Goal: Task Accomplishment & Management: Complete application form

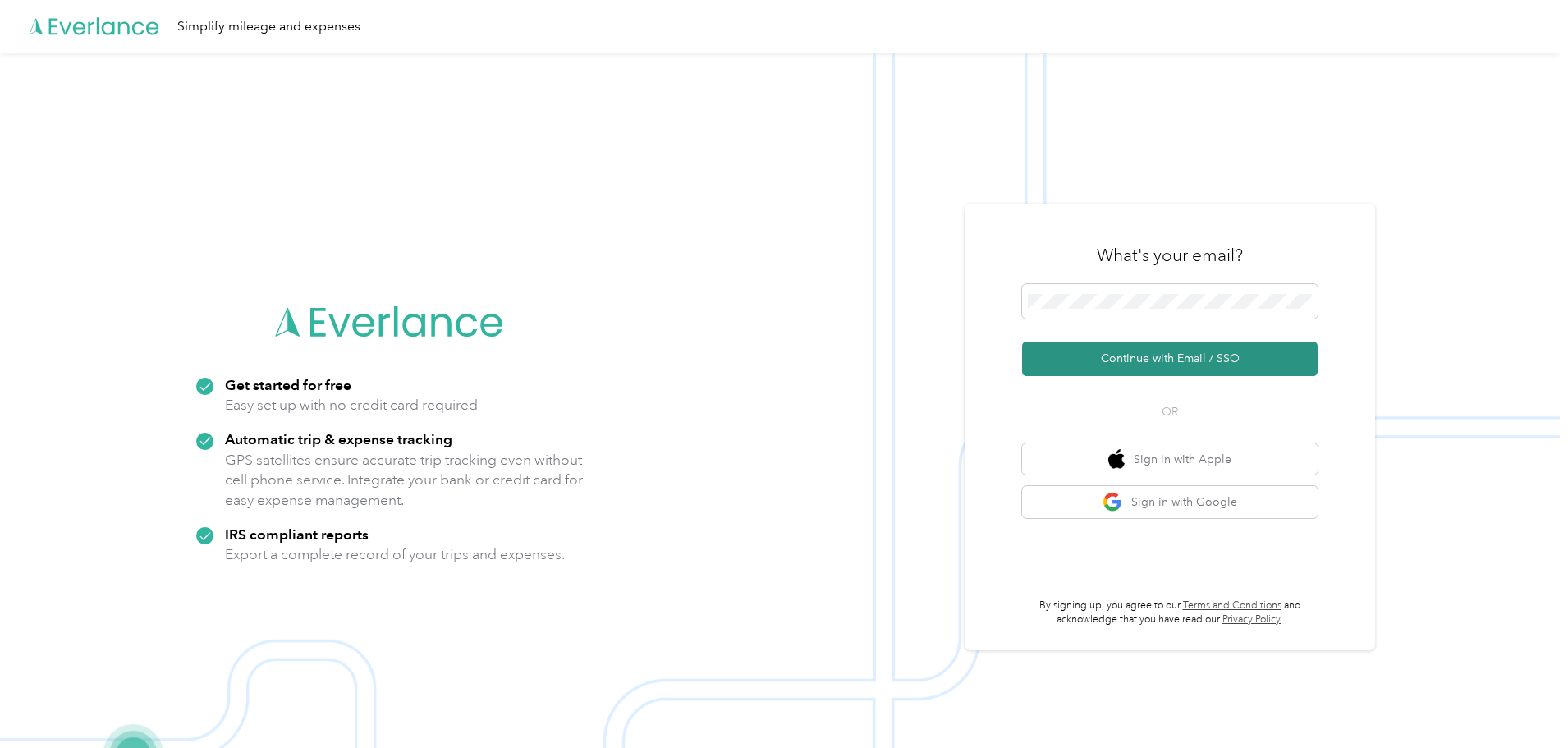
click at [1170, 357] on button "Continue with Email / SSO" at bounding box center [1169, 358] width 295 height 35
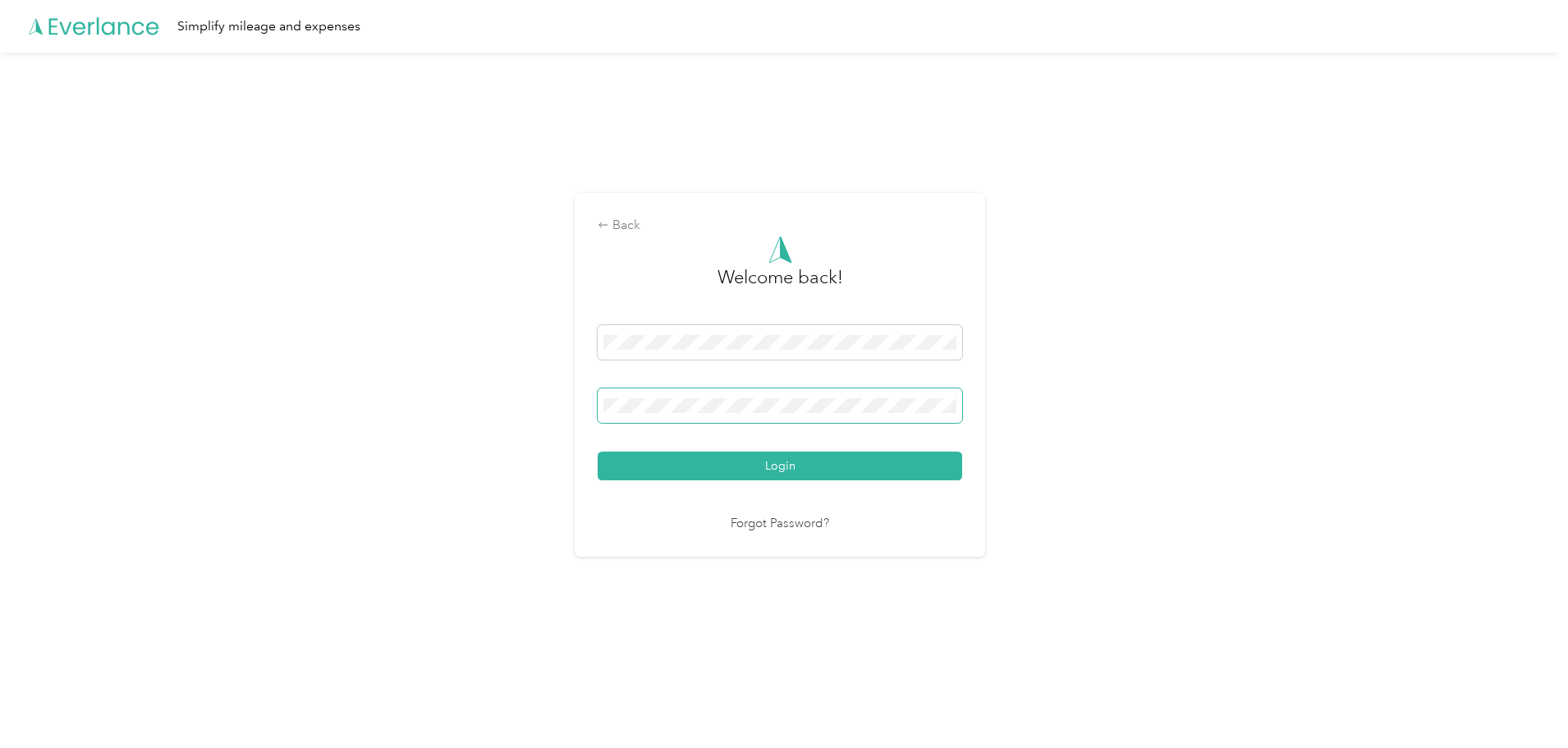
click at [776, 397] on span at bounding box center [779, 406] width 365 height 35
click at [762, 466] on button "Login" at bounding box center [779, 465] width 365 height 28
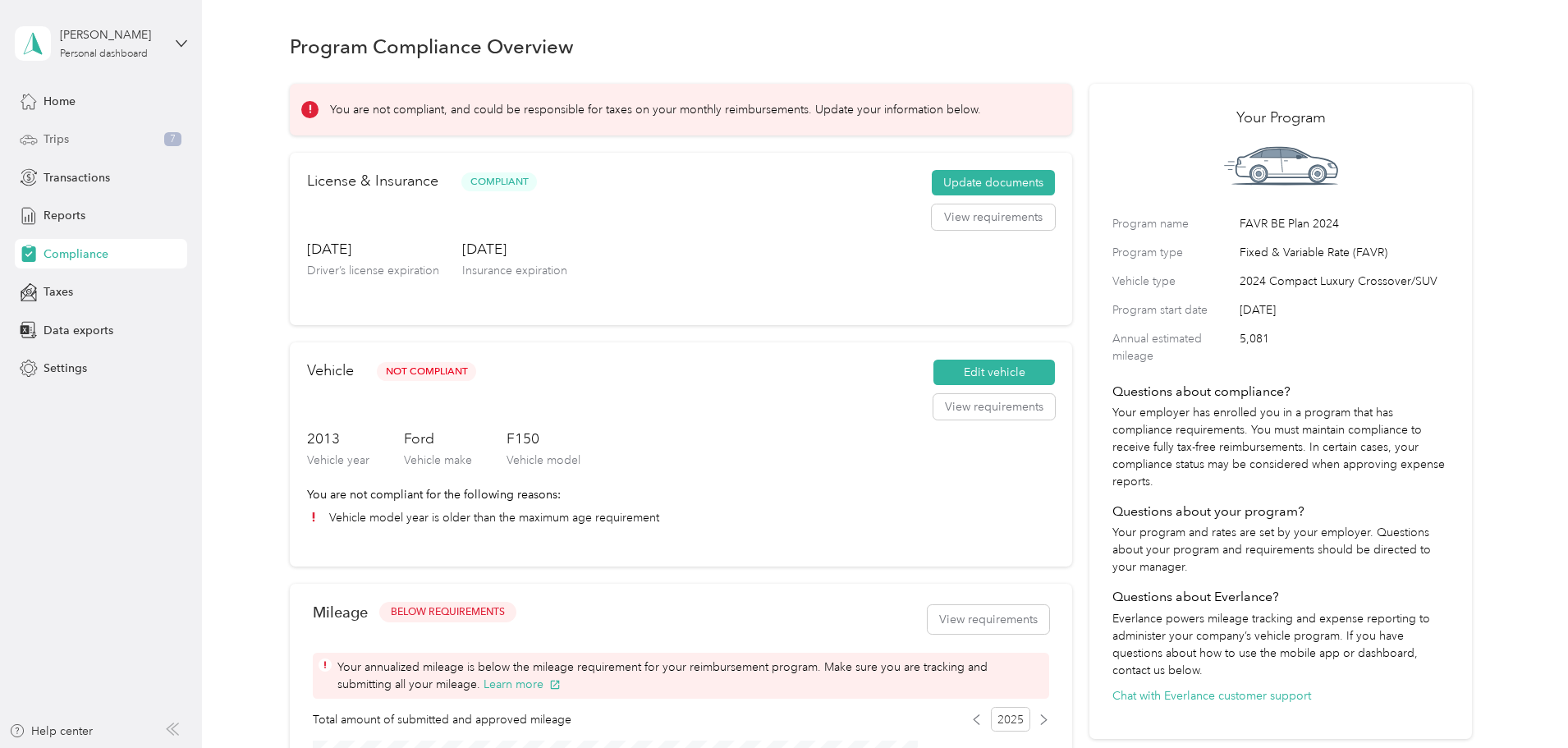
click at [59, 142] on span "Trips" at bounding box center [57, 139] width 26 height 17
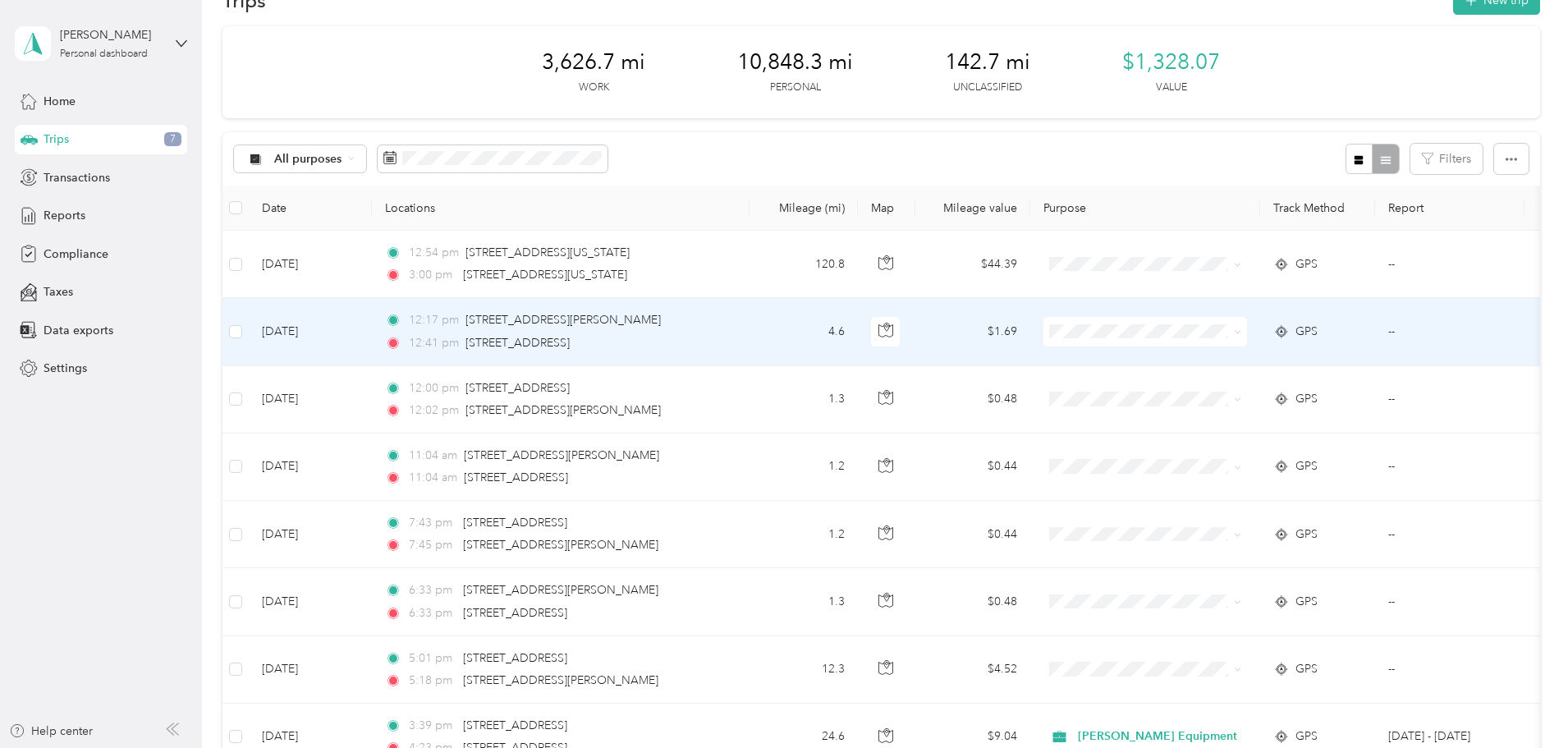
scroll to position [82, 0]
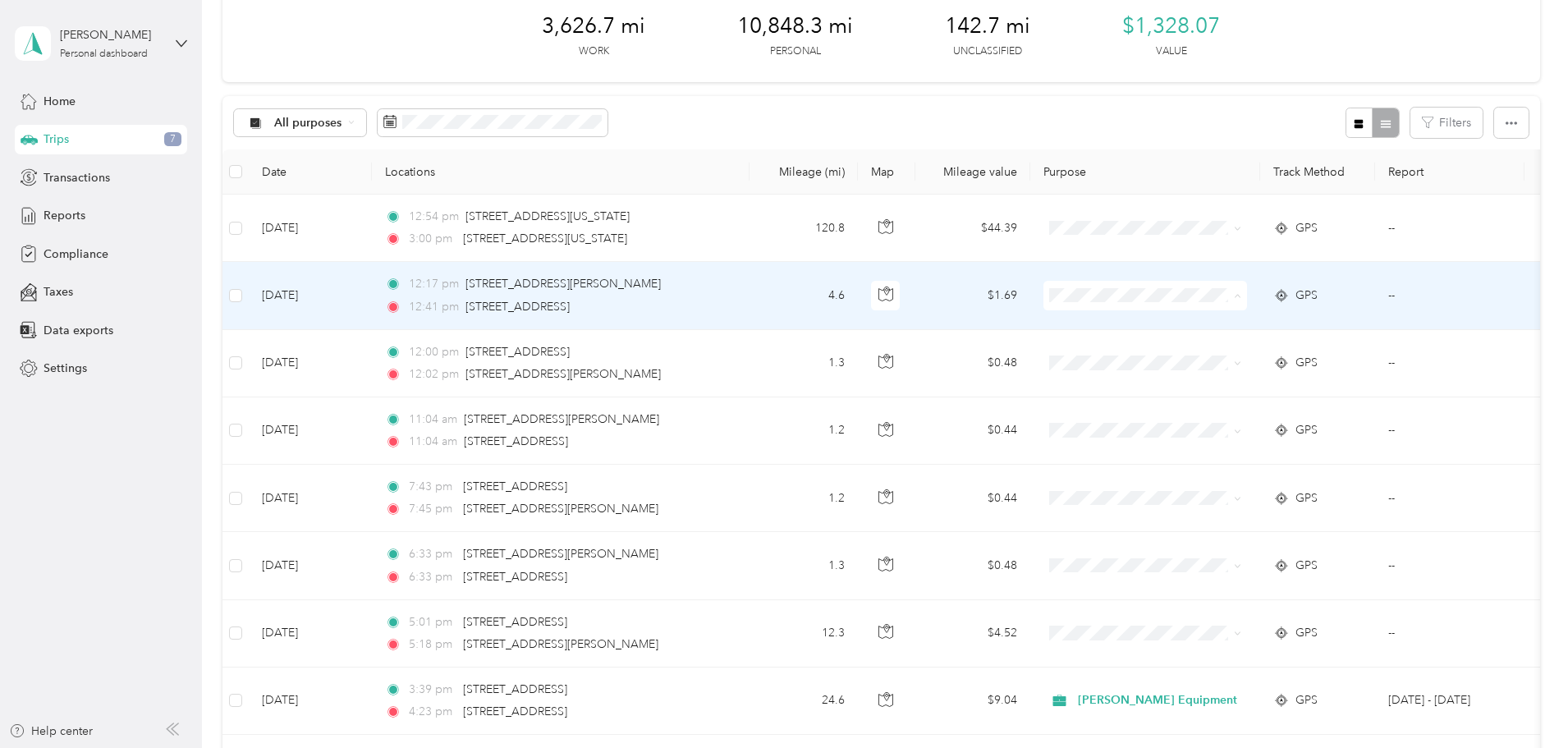
click at [1201, 353] on span "Personal" at bounding box center [1273, 355] width 159 height 17
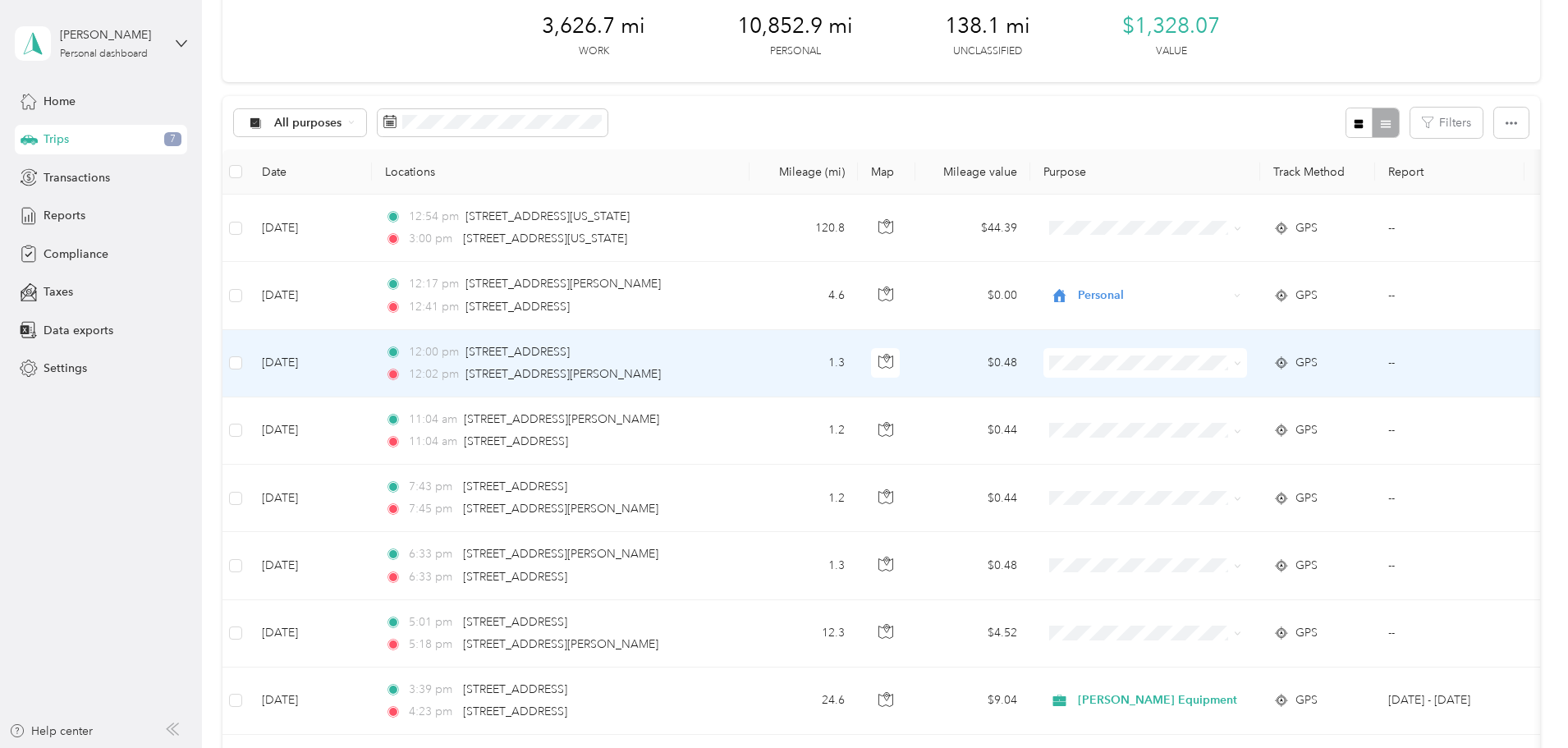
click at [1211, 422] on li "Personal" at bounding box center [1259, 422] width 212 height 28
click at [1188, 365] on span "Personal" at bounding box center [1153, 363] width 150 height 18
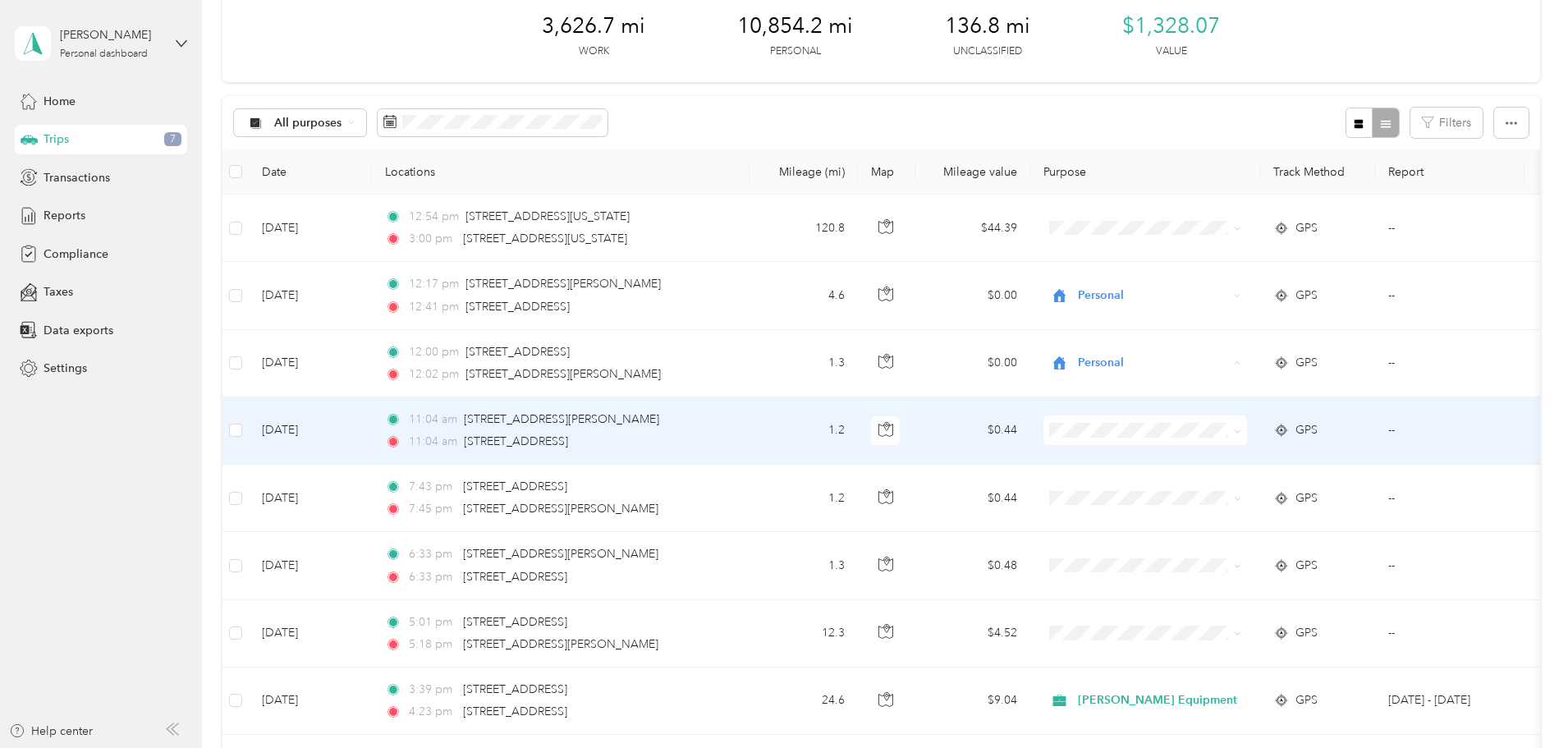
click at [1030, 447] on td "$0.44" at bounding box center [973, 431] width 115 height 68
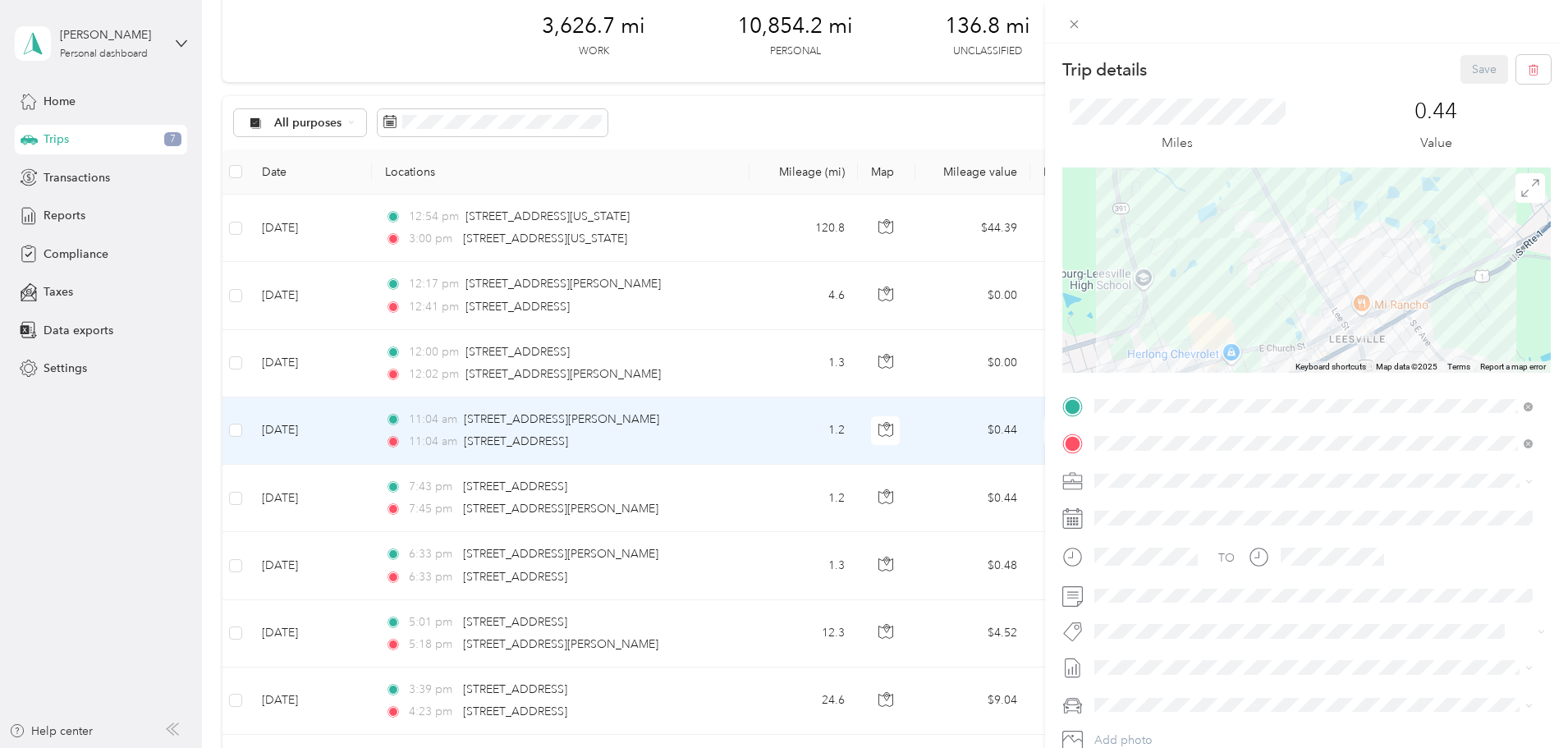
click at [1014, 444] on div "Trip details Save This trip cannot be edited because it is either under review,…" at bounding box center [784, 374] width 1568 height 748
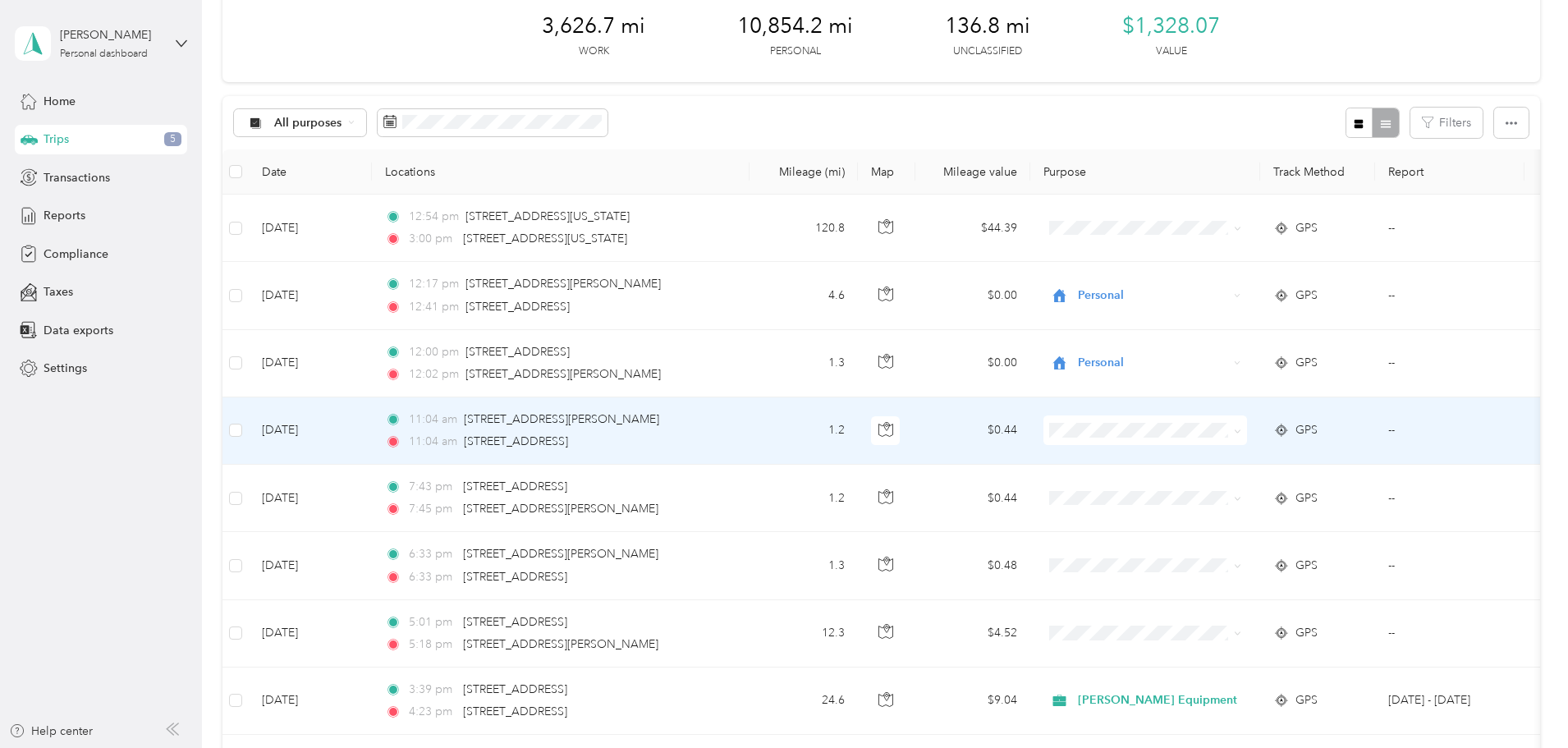
click at [1213, 489] on span "Personal" at bounding box center [1273, 481] width 159 height 17
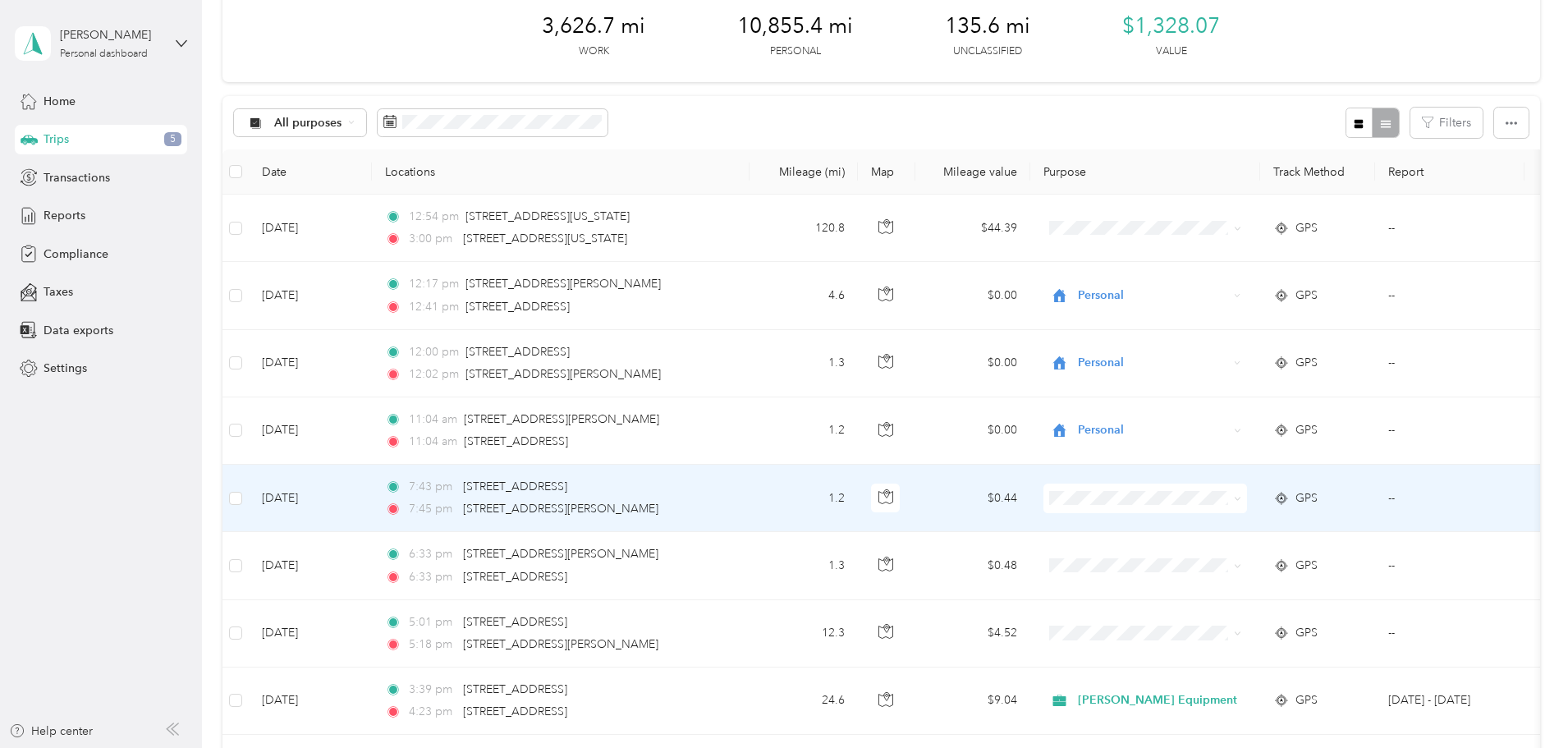
click at [1210, 550] on span "Personal" at bounding box center [1273, 551] width 159 height 17
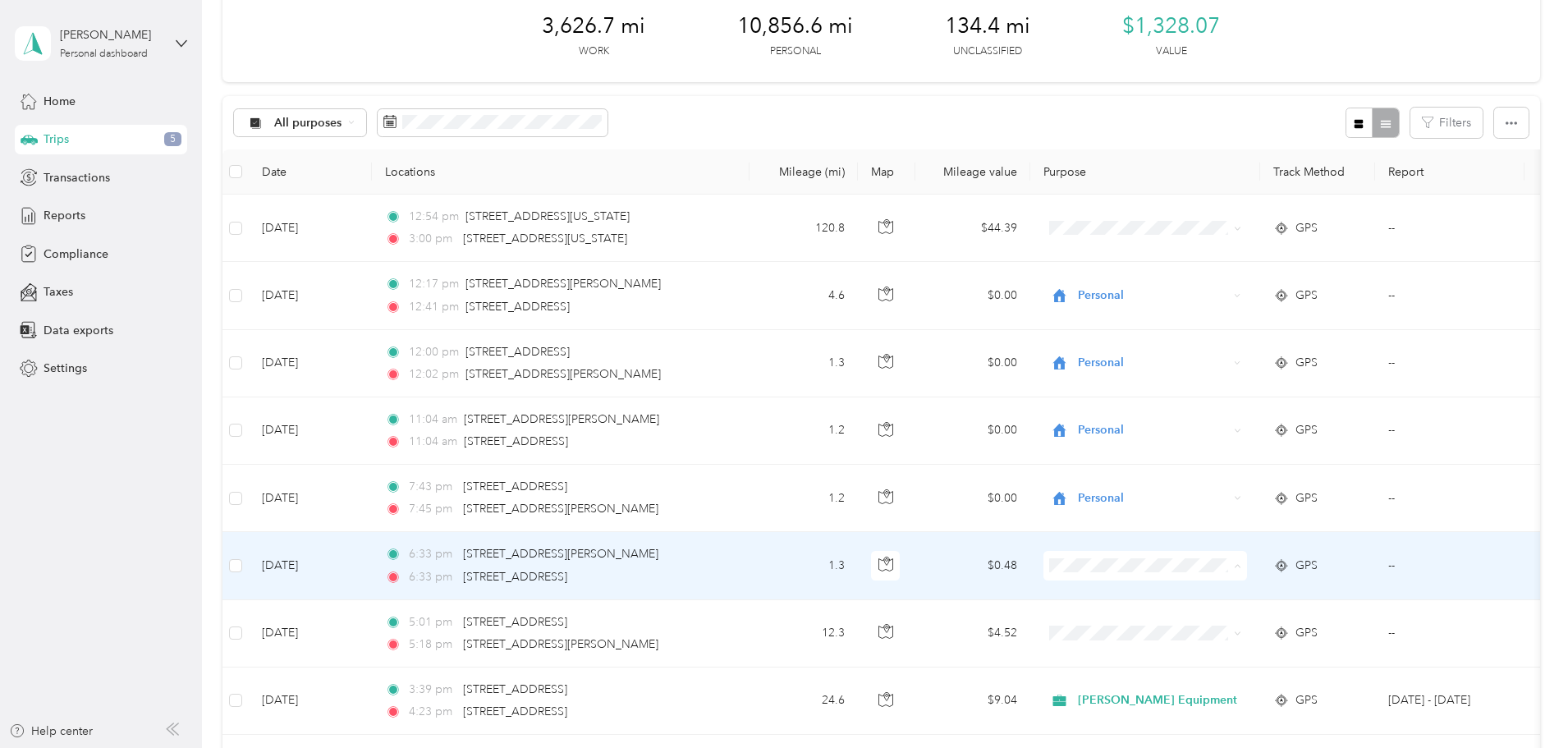
click at [1216, 617] on span "Personal" at bounding box center [1273, 625] width 159 height 17
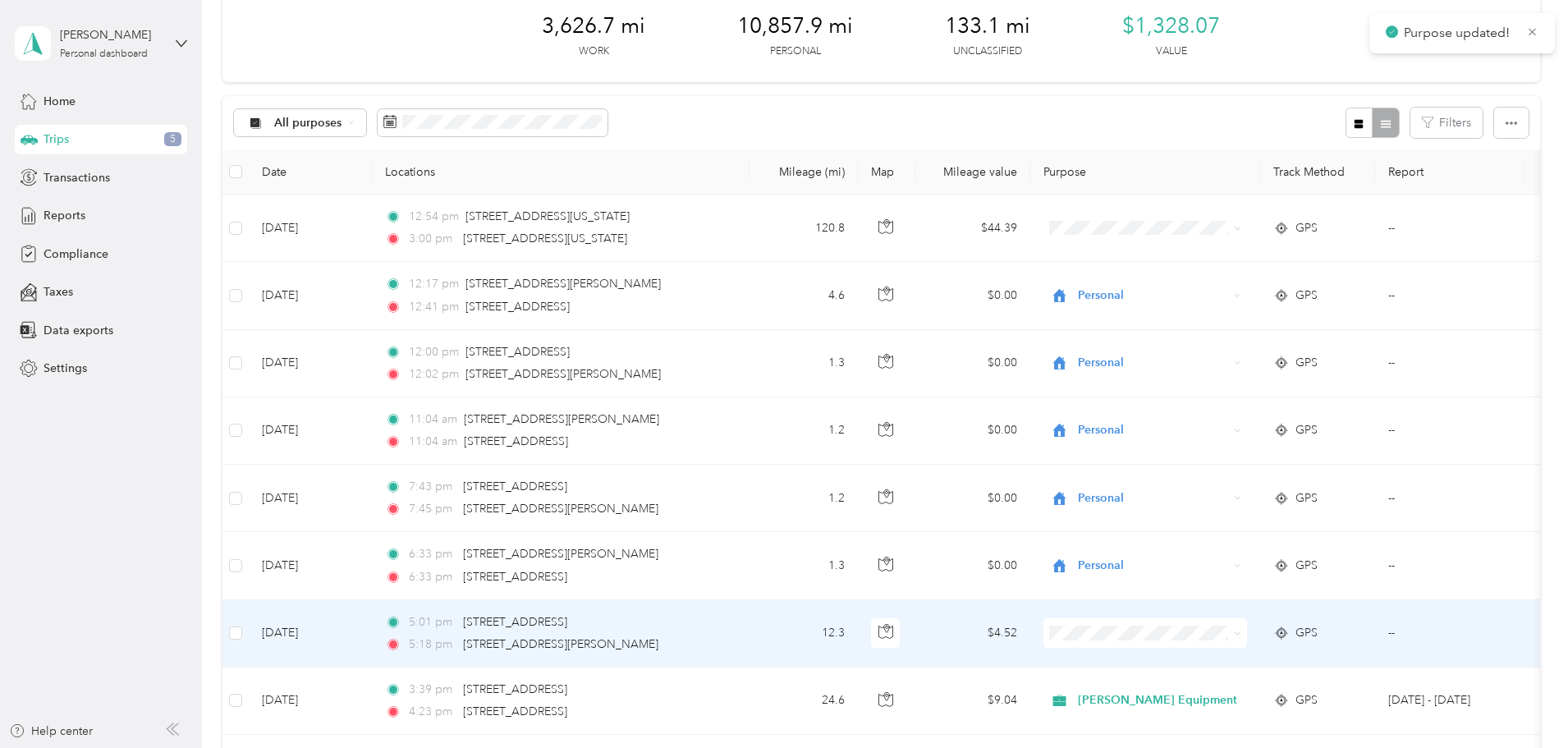
click at [1209, 690] on span "Personal" at bounding box center [1273, 689] width 159 height 17
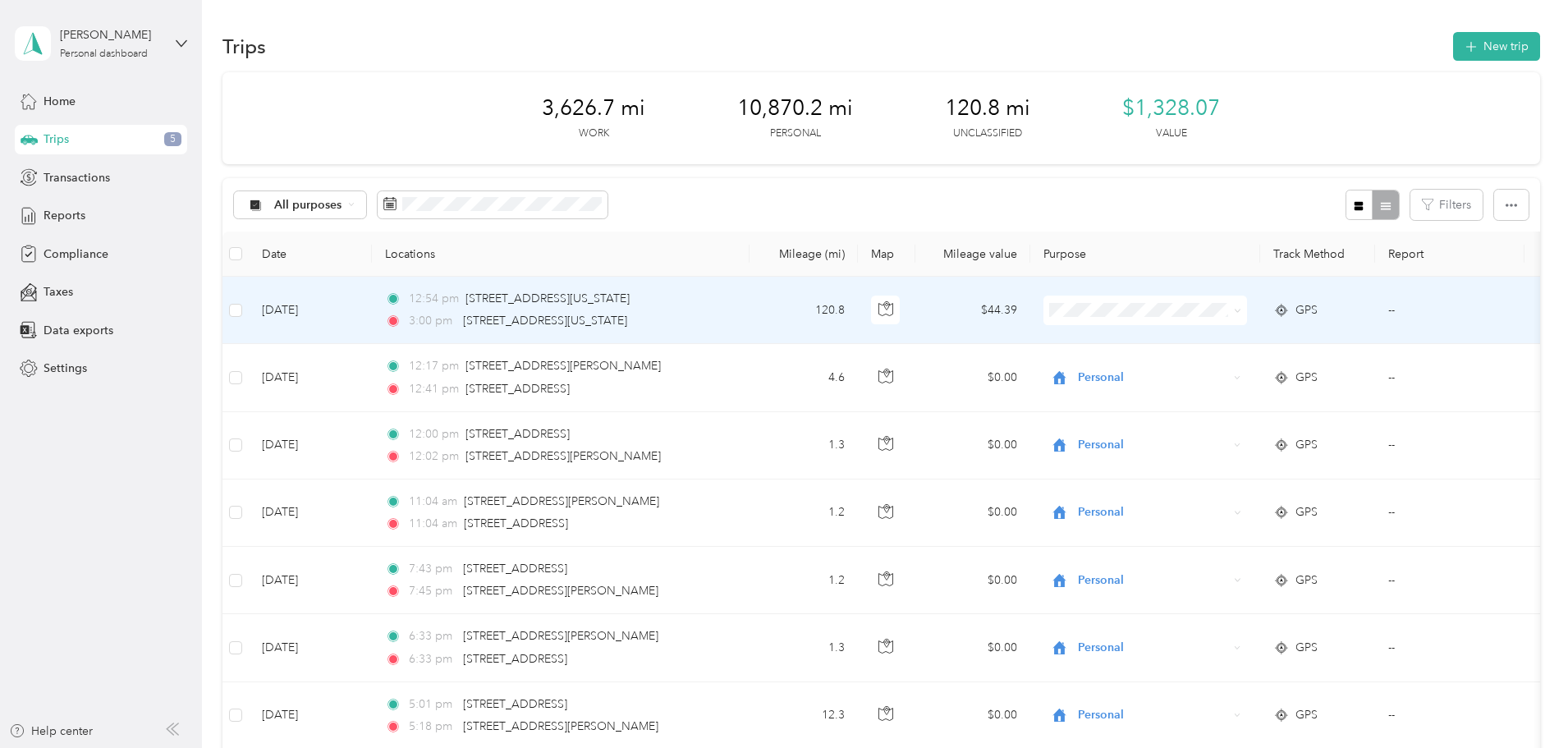
click at [1204, 318] on span at bounding box center [1145, 310] width 204 height 29
click at [1210, 372] on li "Personal" at bounding box center [1259, 369] width 212 height 28
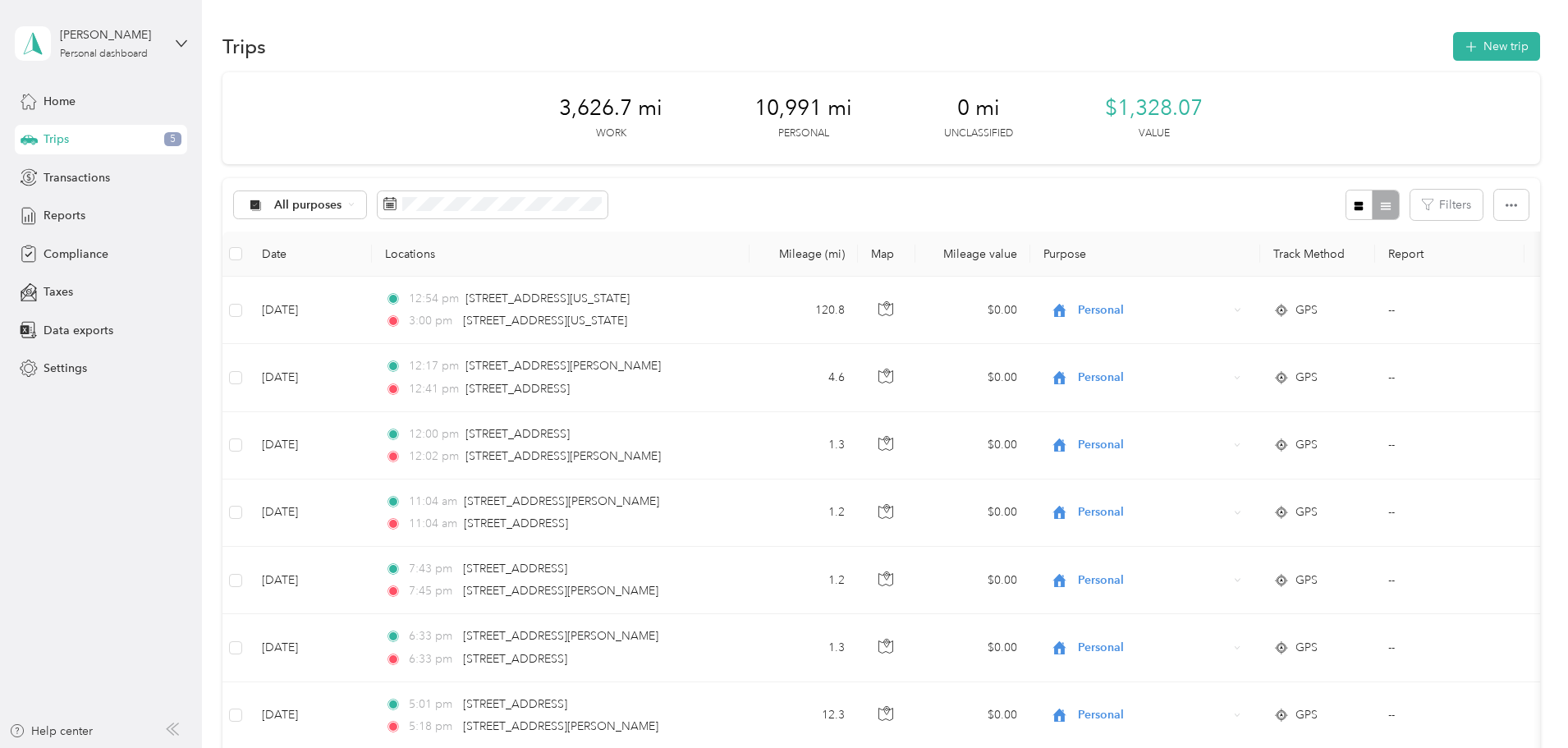
click at [68, 143] on span "Trips" at bounding box center [57, 139] width 26 height 17
click at [69, 209] on span "Reports" at bounding box center [65, 215] width 42 height 17
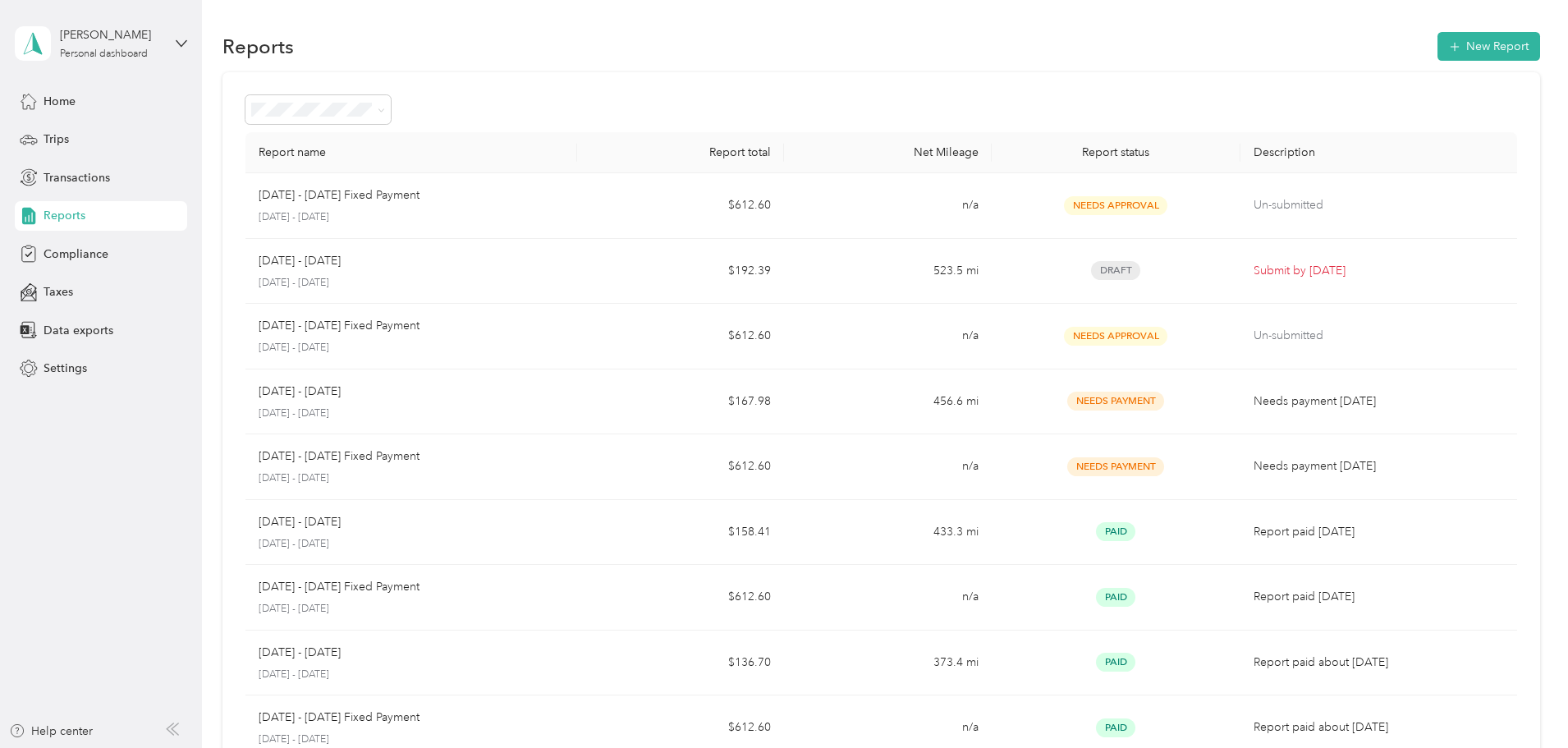
click at [340, 259] on p "[DATE] - [DATE]" at bounding box center [300, 262] width 82 height 18
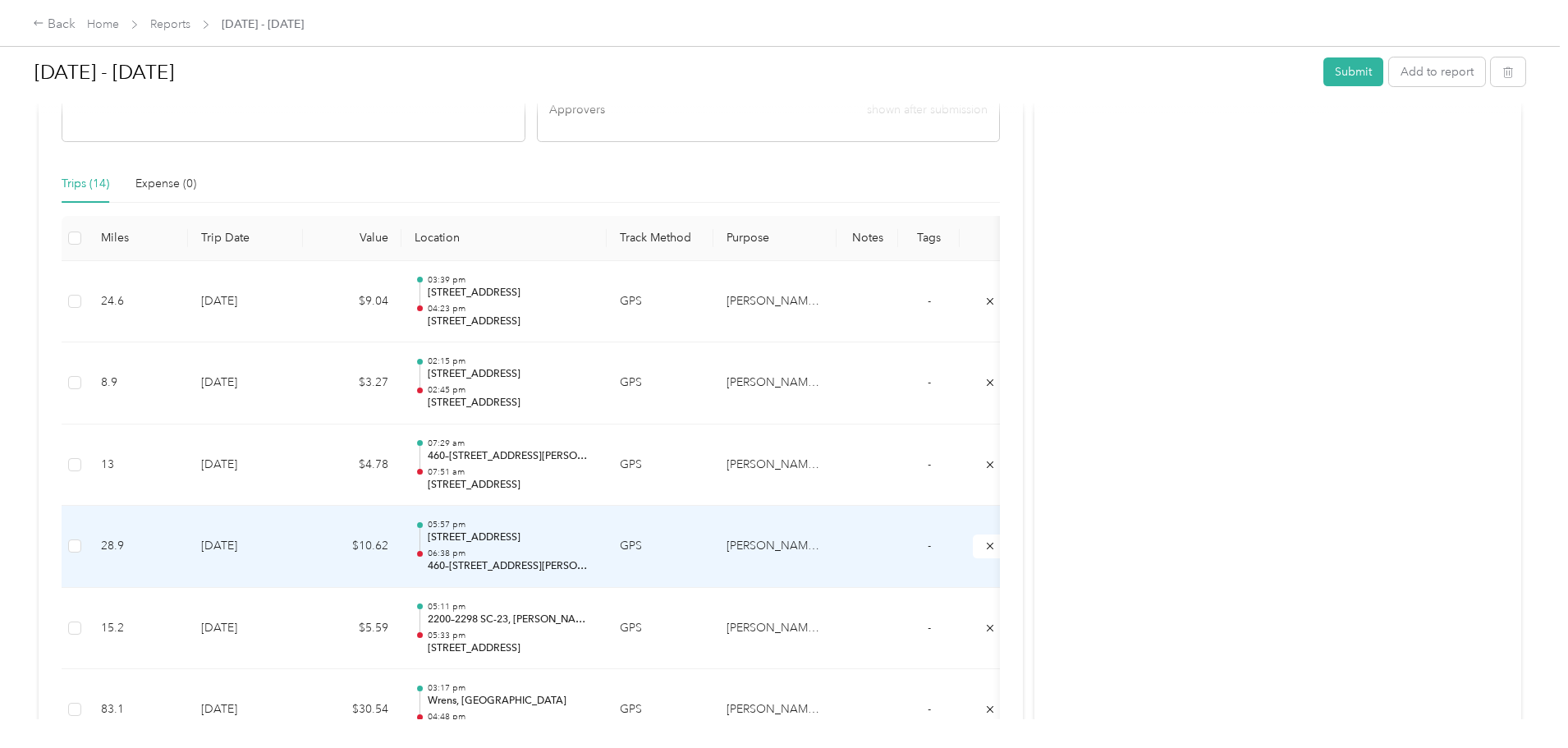
scroll to position [361, 0]
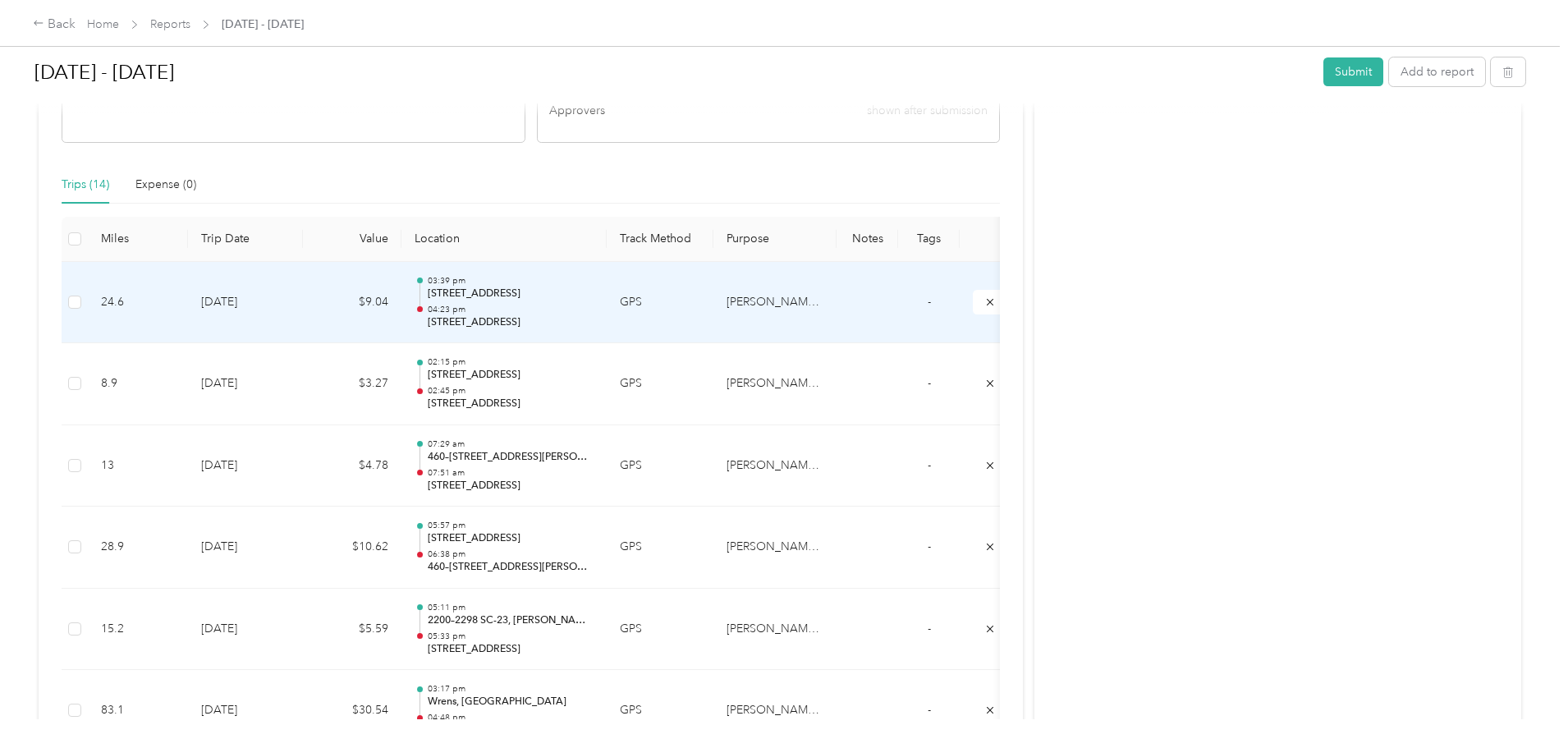
click at [425, 295] on div at bounding box center [420, 303] width 11 height 52
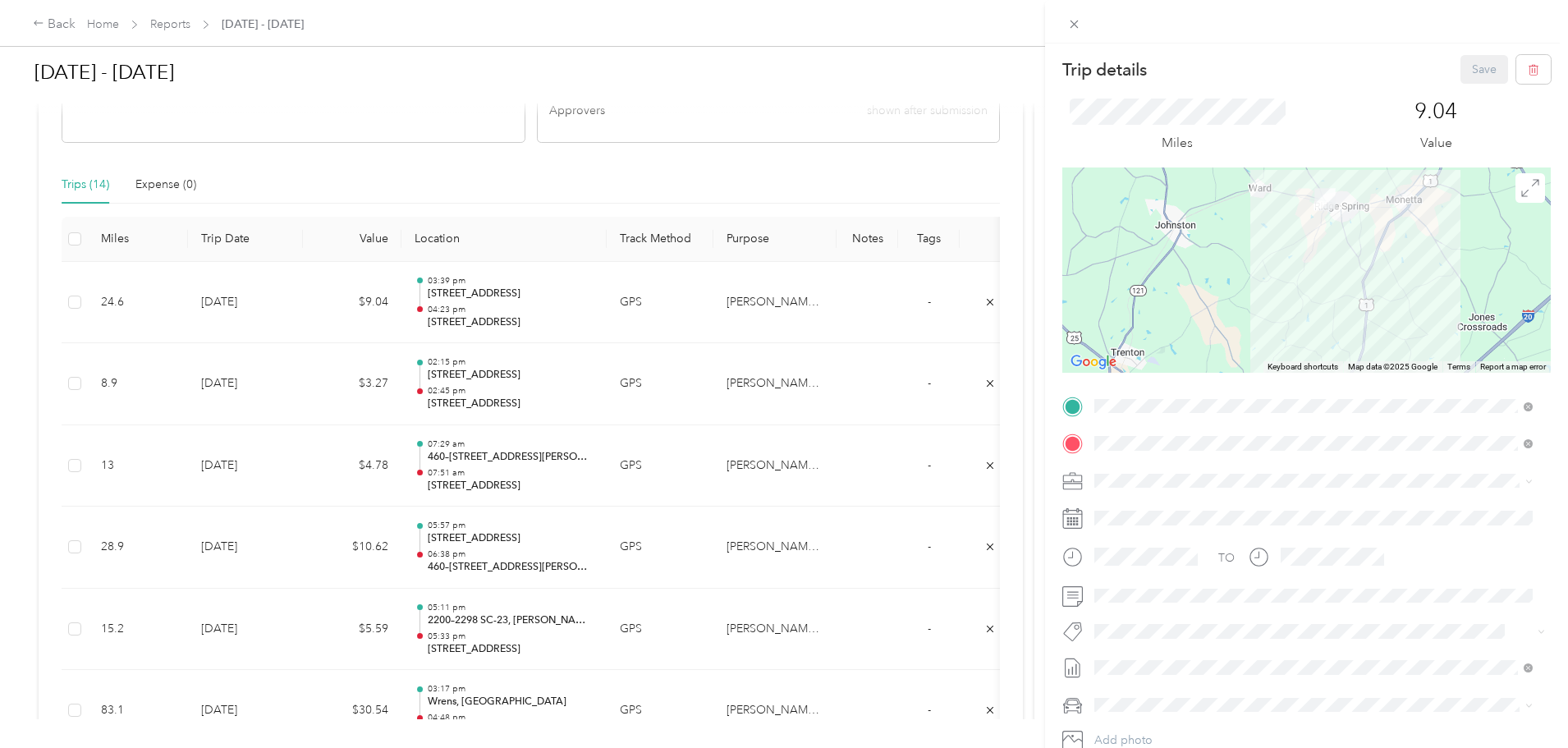
click at [566, 172] on div "Trip details Save This trip cannot be edited because it is either under review,…" at bounding box center [784, 374] width 1568 height 748
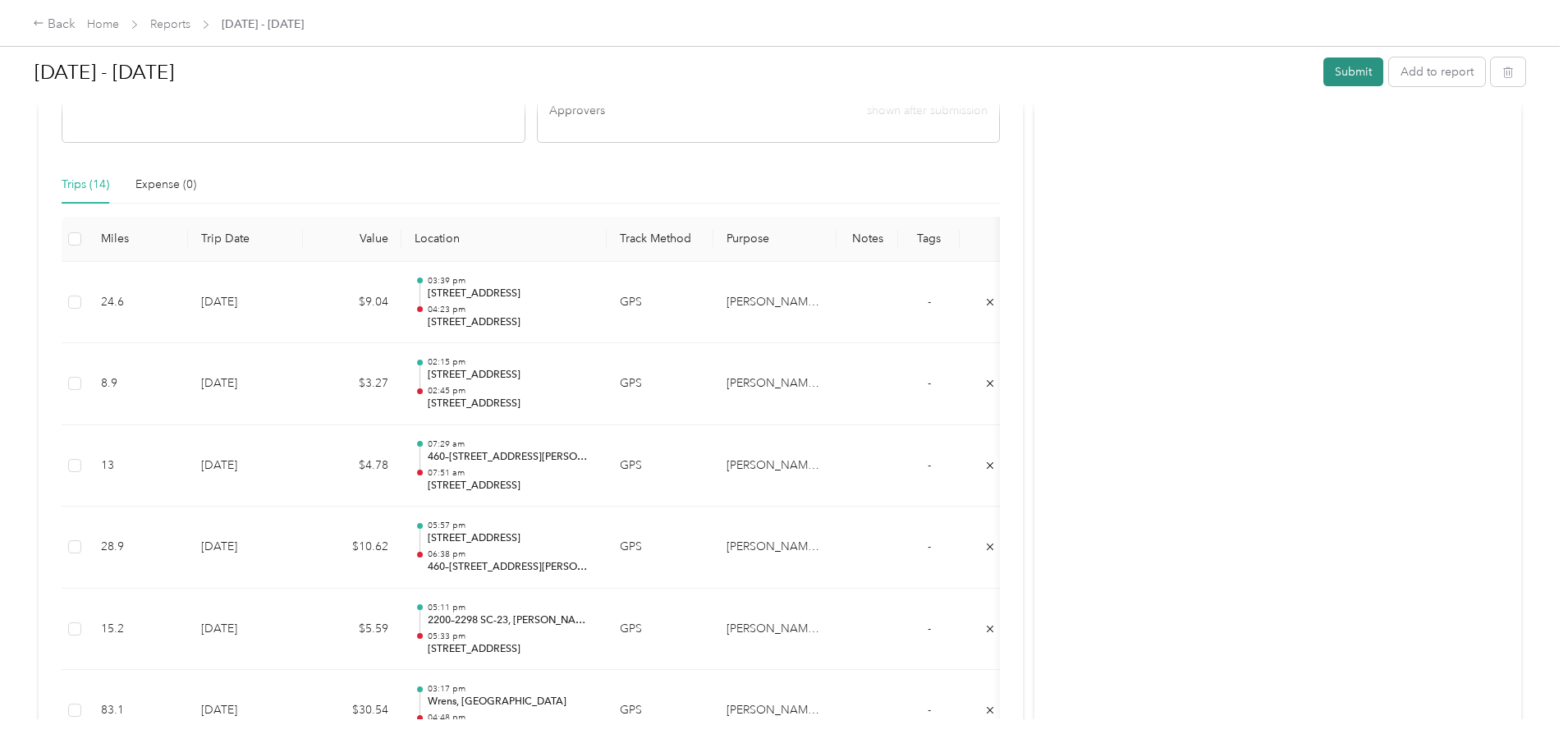
click at [1324, 71] on button "Submit" at bounding box center [1354, 71] width 60 height 28
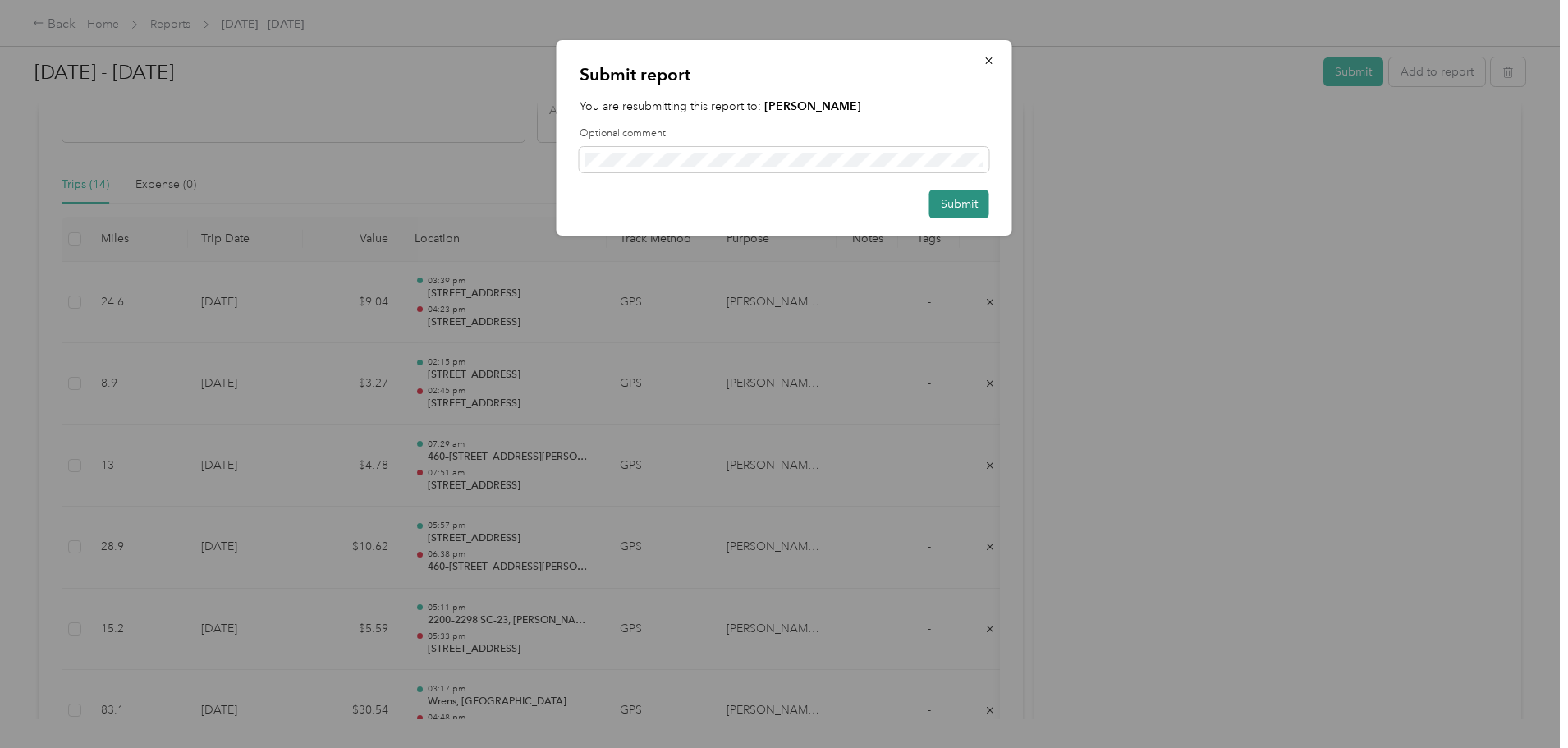
click at [949, 207] on button "Submit" at bounding box center [960, 203] width 60 height 28
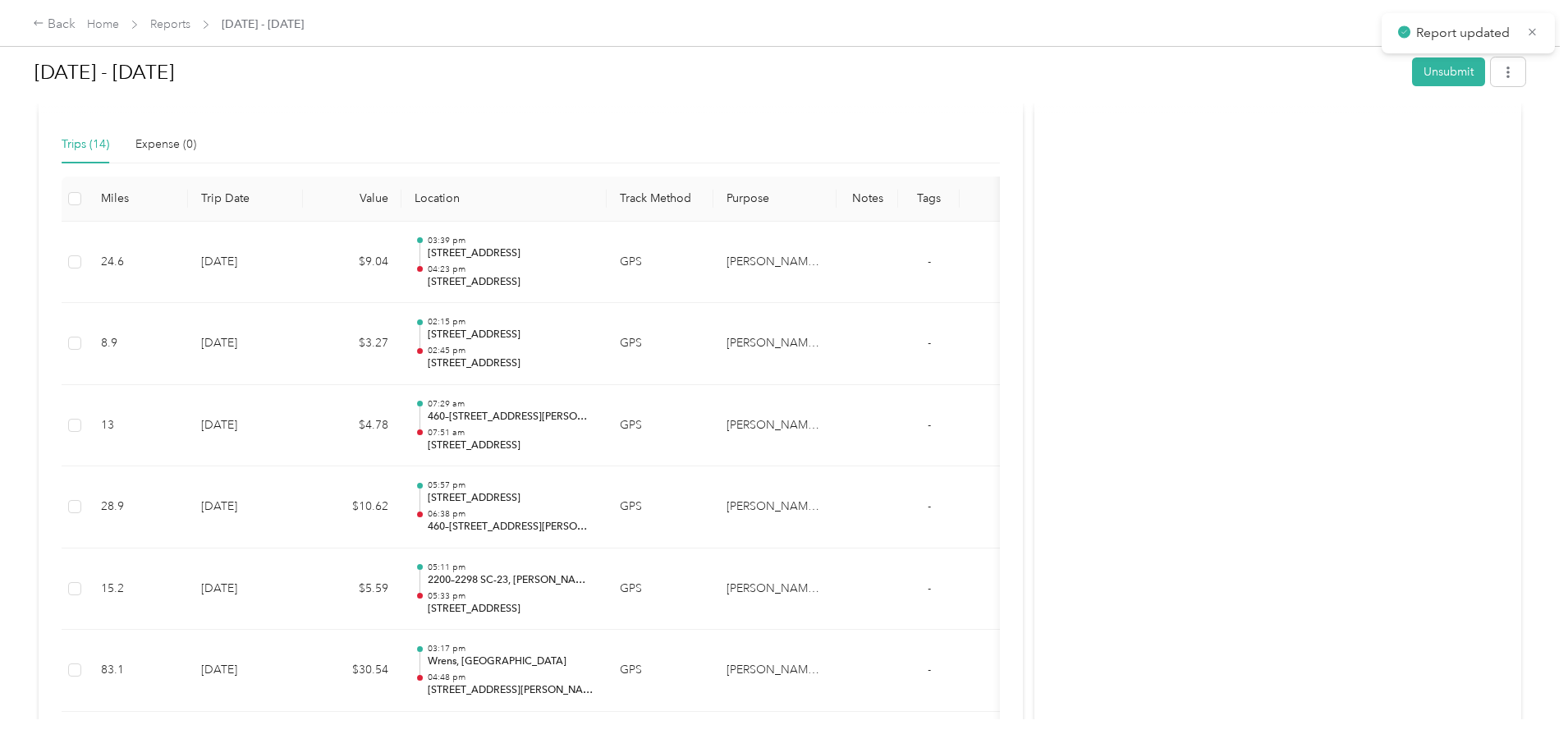
scroll to position [321, 0]
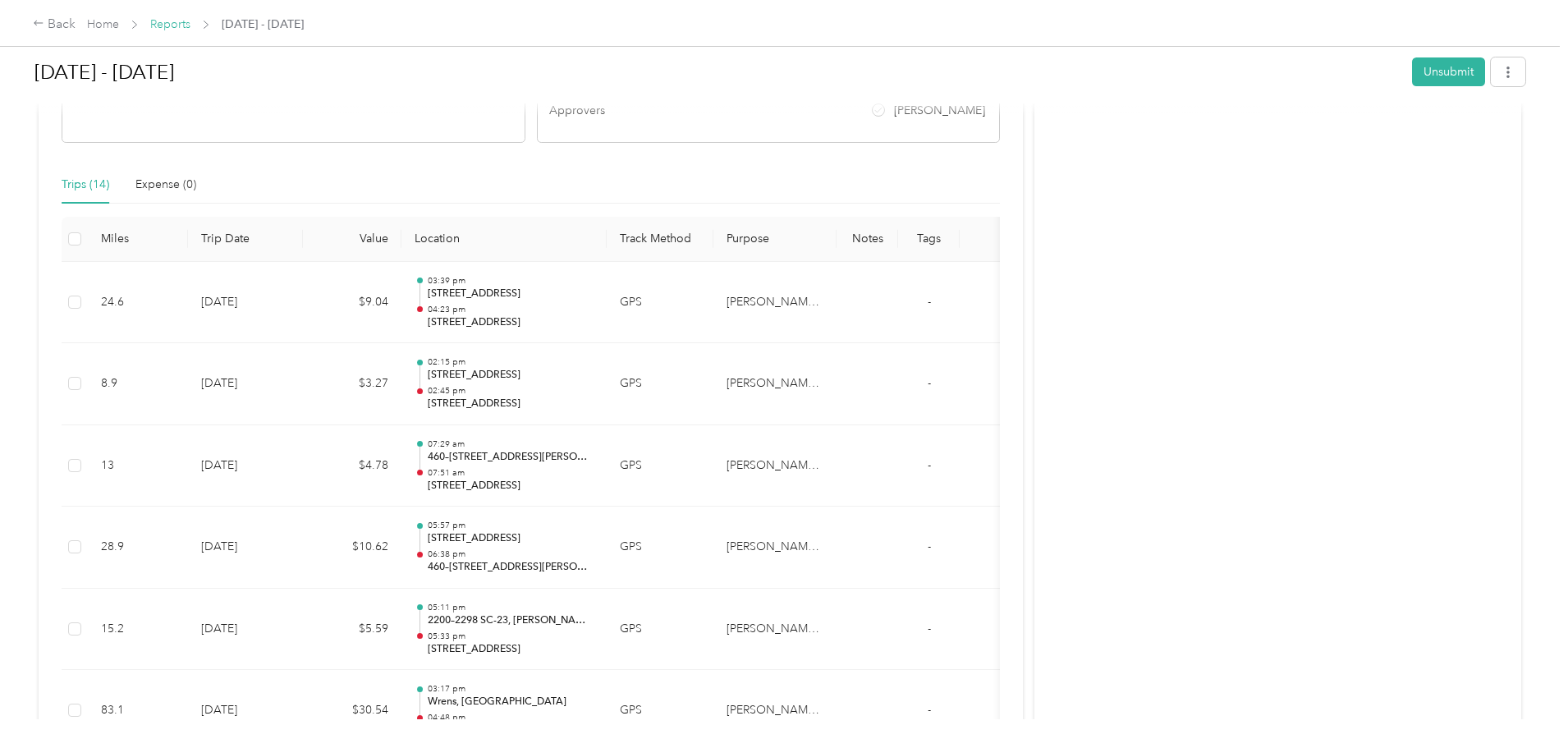
click at [190, 23] on link "Reports" at bounding box center [170, 24] width 40 height 14
